Goal: Task Accomplishment & Management: Use online tool/utility

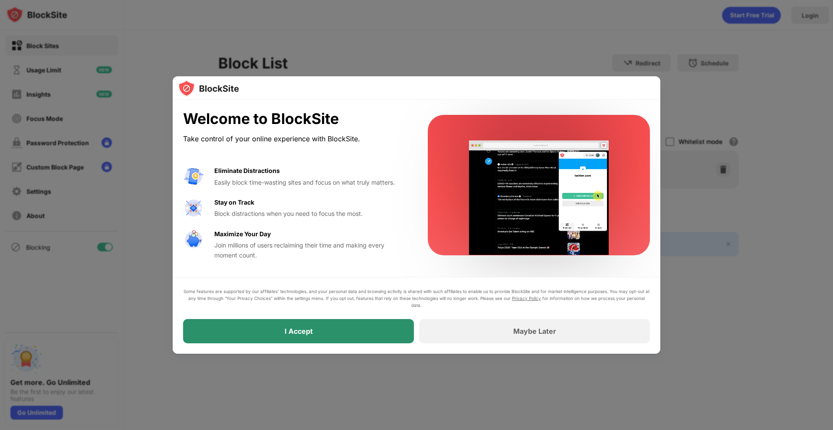
click at [354, 326] on div "I Accept" at bounding box center [298, 331] width 231 height 24
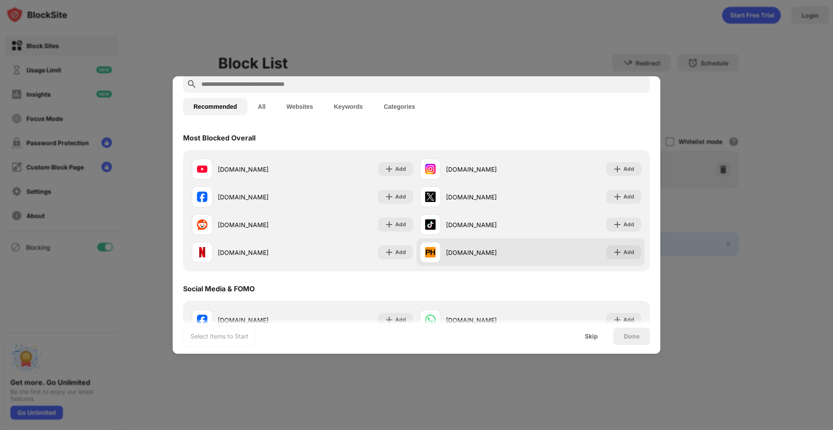
scroll to position [24, 0]
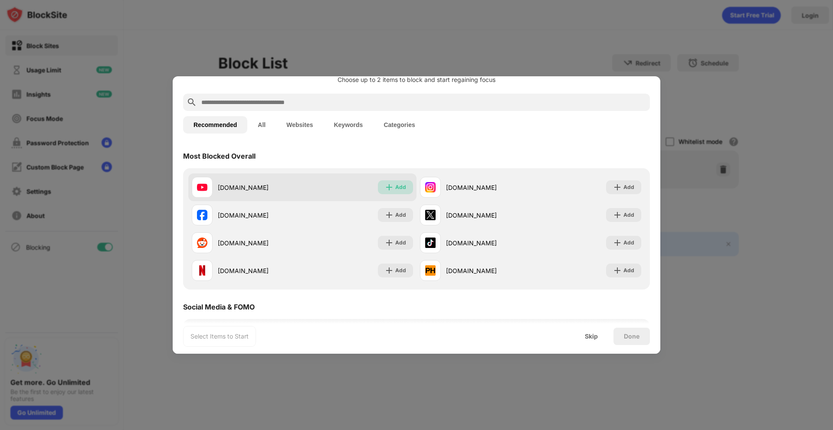
click at [399, 186] on div "Add" at bounding box center [400, 187] width 11 height 9
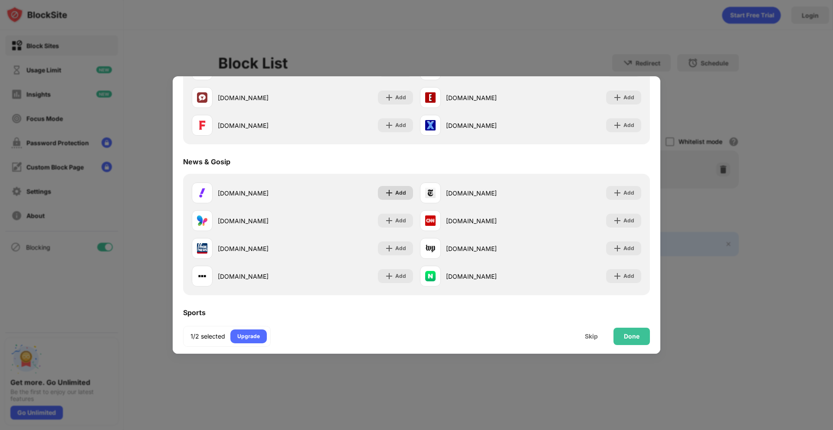
scroll to position [524, 0]
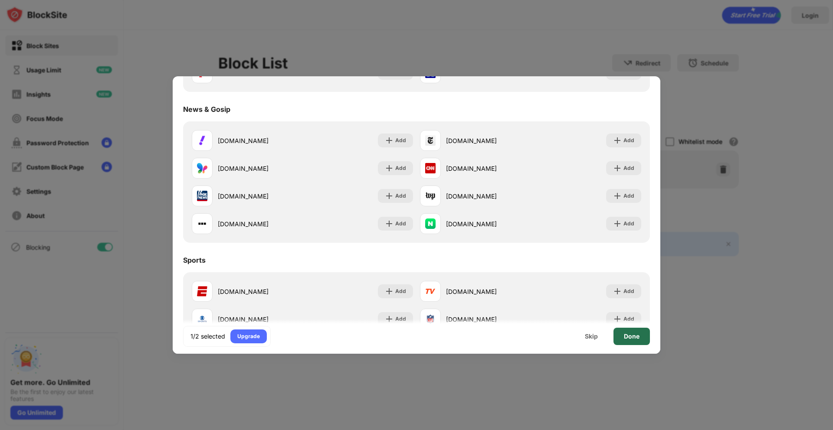
click at [628, 342] on div "Done" at bounding box center [631, 336] width 36 height 17
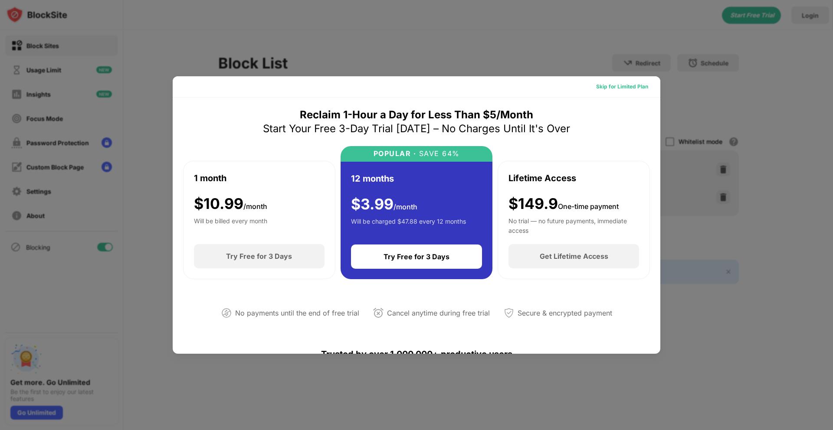
click at [624, 86] on div "Skip for Limited Plan" at bounding box center [622, 86] width 52 height 9
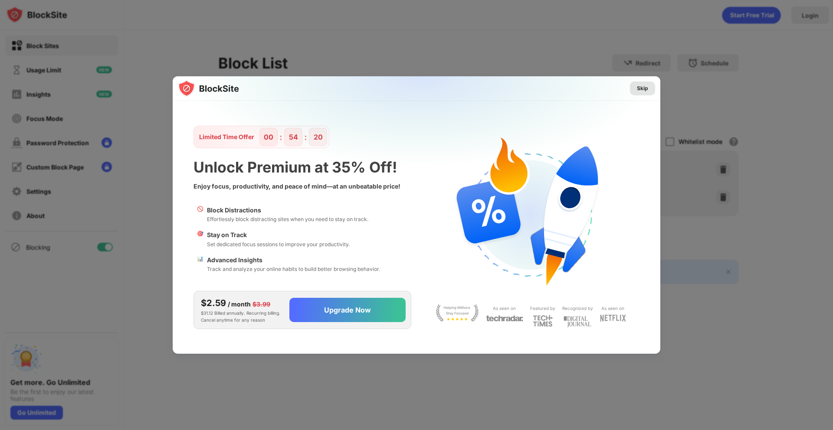
click at [644, 90] on div "Skip" at bounding box center [642, 88] width 11 height 9
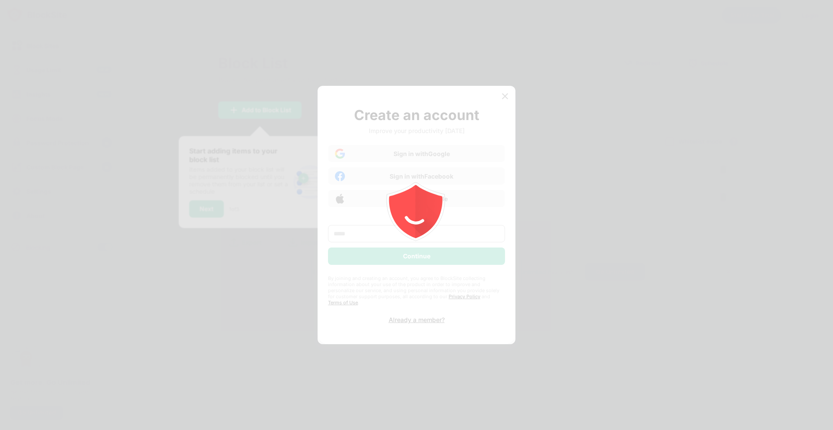
click at [505, 97] on div at bounding box center [416, 215] width 833 height 430
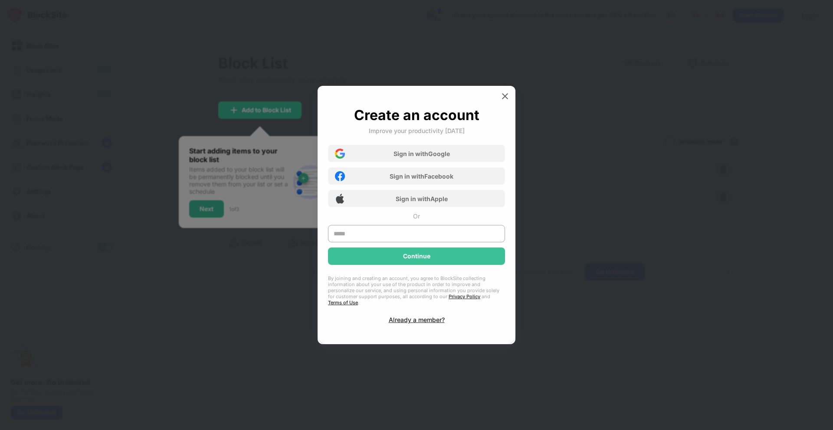
click at [406, 157] on div "Sign in with Google" at bounding box center [421, 153] width 56 height 7
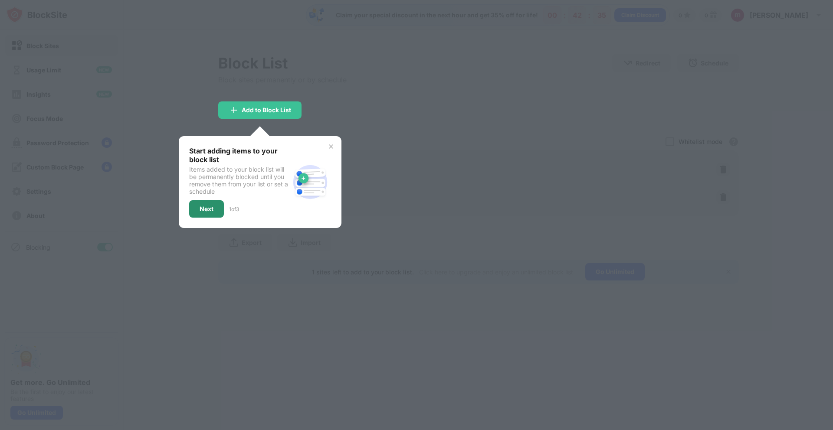
click at [213, 208] on div "Next" at bounding box center [206, 209] width 14 height 7
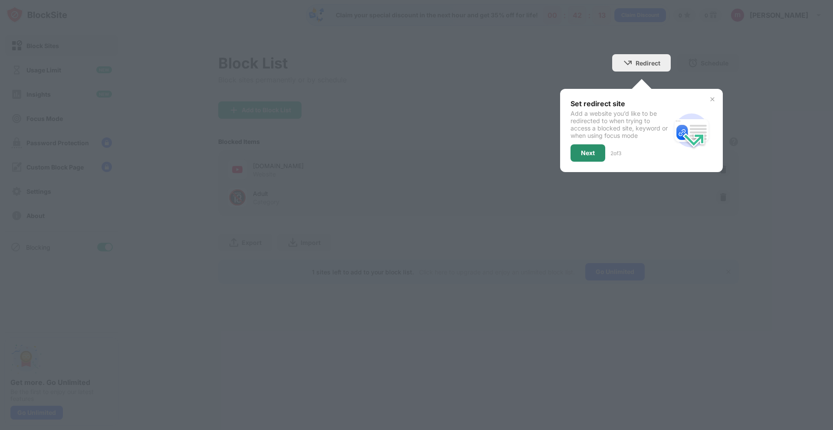
click at [582, 155] on div "Next" at bounding box center [588, 153] width 14 height 7
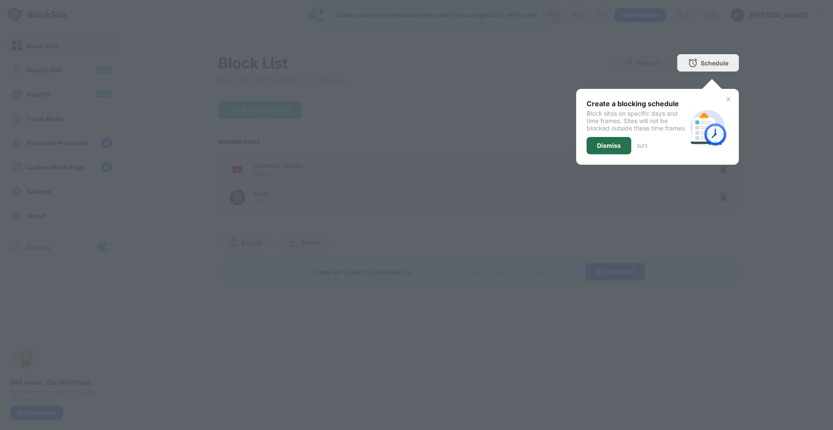
click at [598, 154] on div "Dismiss" at bounding box center [608, 145] width 45 height 17
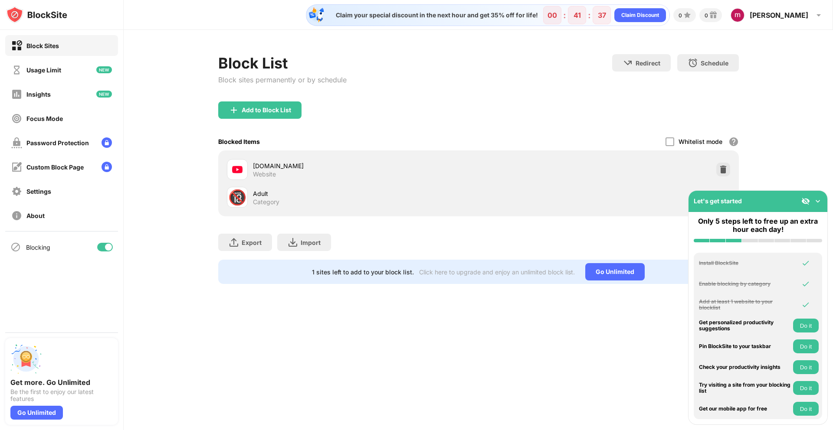
click at [819, 200] on img at bounding box center [817, 201] width 9 height 9
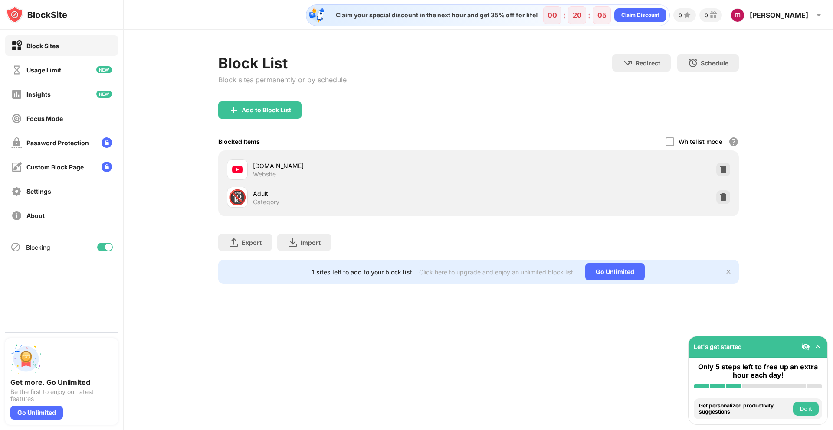
click at [624, 92] on div "Block List Block sites permanently or by schedule Redirect Choose a site to be …" at bounding box center [478, 77] width 520 height 47
